Goal: Find specific page/section: Find specific page/section

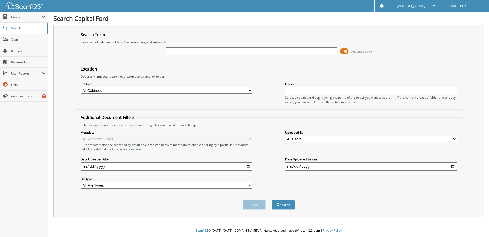
click at [221, 51] on input "text" at bounding box center [252, 51] width 172 height 8
click at [175, 52] on input "text" at bounding box center [252, 51] width 172 height 8
type input "71885"
click at [289, 204] on button "Search" at bounding box center [283, 204] width 23 height 9
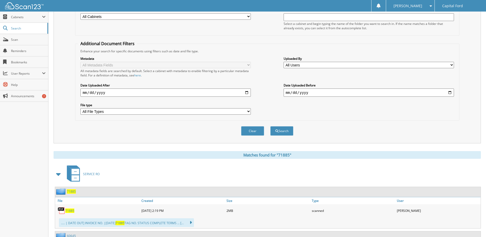
scroll to position [154, 0]
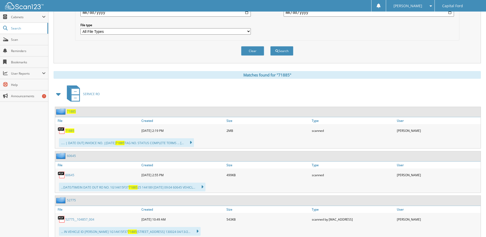
click at [70, 130] on span "71885" at bounding box center [69, 130] width 9 height 4
